Goal: Task Accomplishment & Management: Manage account settings

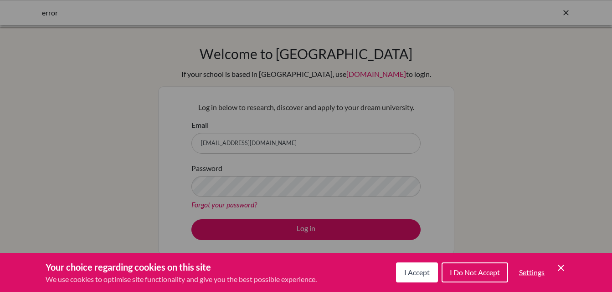
click at [483, 272] on span "I Do Not Accept" at bounding box center [474, 272] width 50 height 9
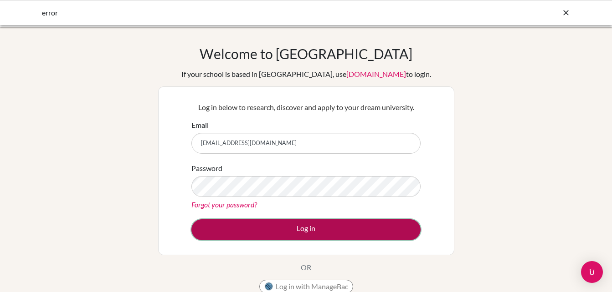
click at [291, 232] on button "Log in" at bounding box center [305, 229] width 229 height 21
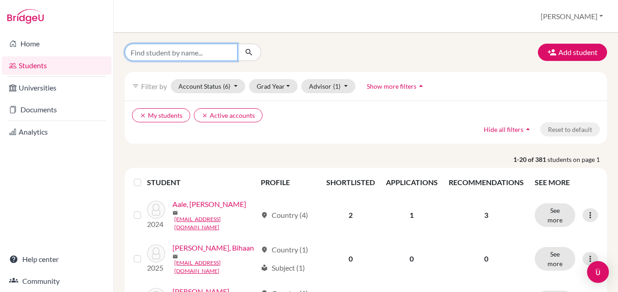
click at [176, 55] on input "Find student by name..." at bounding box center [181, 52] width 113 height 17
type input "S"
type input "[PERSON_NAME]"
click button "submit" at bounding box center [249, 52] width 24 height 17
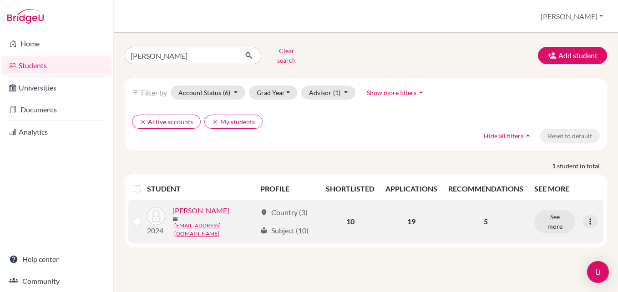
click at [201, 210] on link "[PERSON_NAME]" at bounding box center [201, 210] width 57 height 11
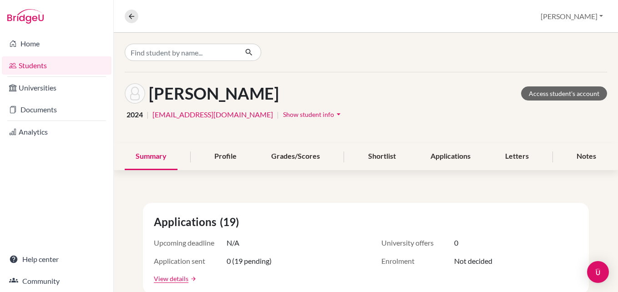
click at [283, 117] on span "Show student info" at bounding box center [308, 115] width 51 height 8
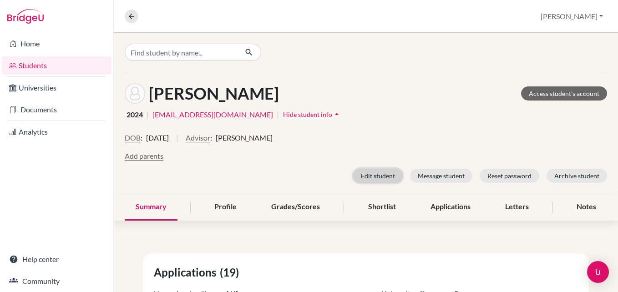
click at [368, 174] on button "Edit student" at bounding box center [378, 176] width 50 height 14
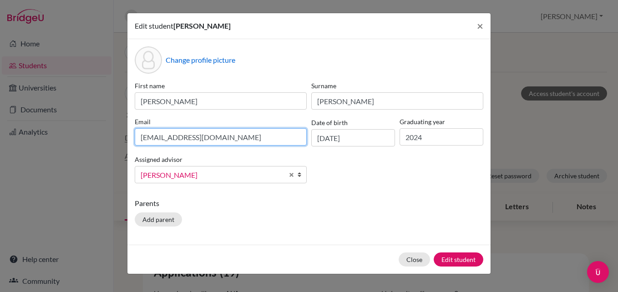
click at [223, 138] on input "[EMAIL_ADDRESS][DOMAIN_NAME]" at bounding box center [221, 136] width 172 height 17
type input "v"
paste input "[EMAIL_ADDRESS][DOMAIN_NAME]"
type input "[EMAIL_ADDRESS][DOMAIN_NAME]"
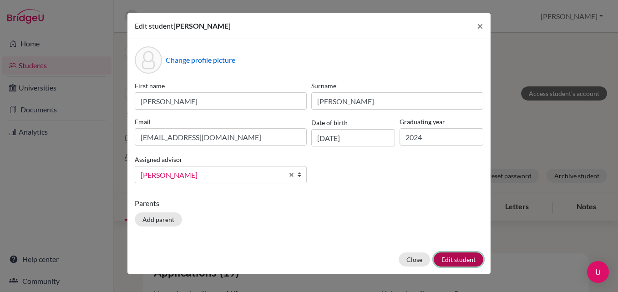
click at [467, 256] on button "Edit student" at bounding box center [459, 260] width 50 height 14
